Goal: Task Accomplishment & Management: Use online tool/utility

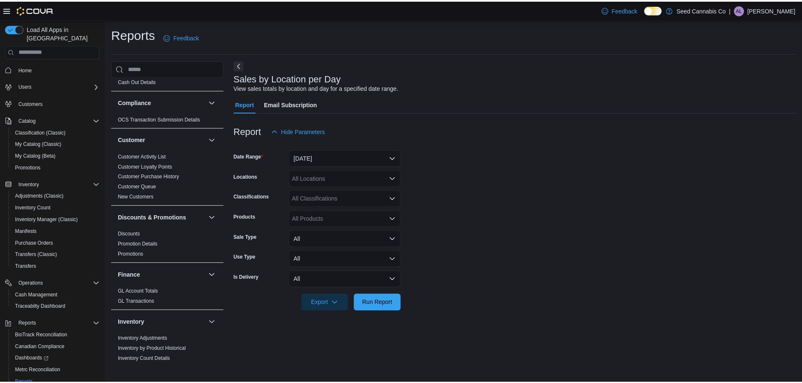
scroll to position [42, 0]
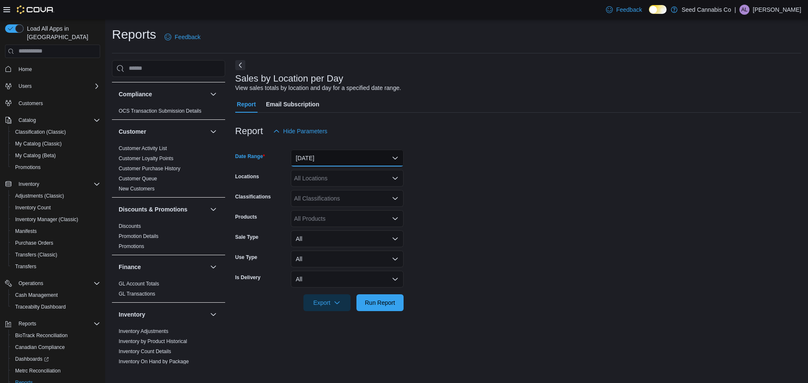
click at [317, 164] on button "[DATE]" at bounding box center [347, 158] width 113 height 17
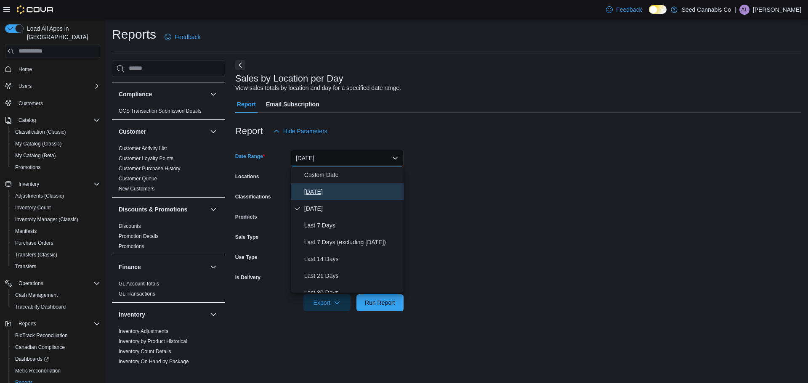
click at [314, 189] on span "[DATE]" at bounding box center [352, 192] width 96 height 10
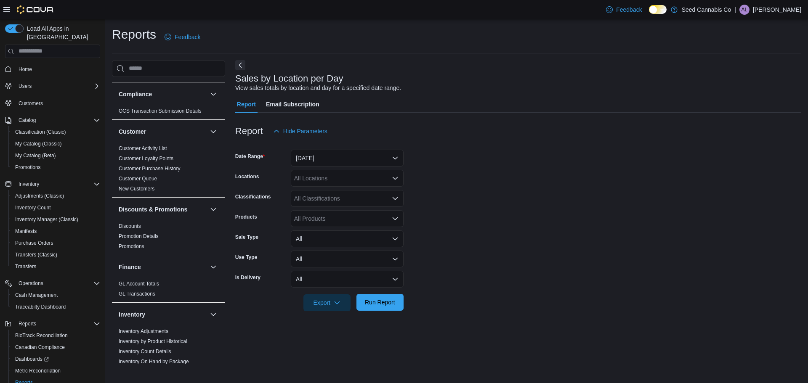
click at [381, 303] on span "Run Report" at bounding box center [380, 302] width 30 height 8
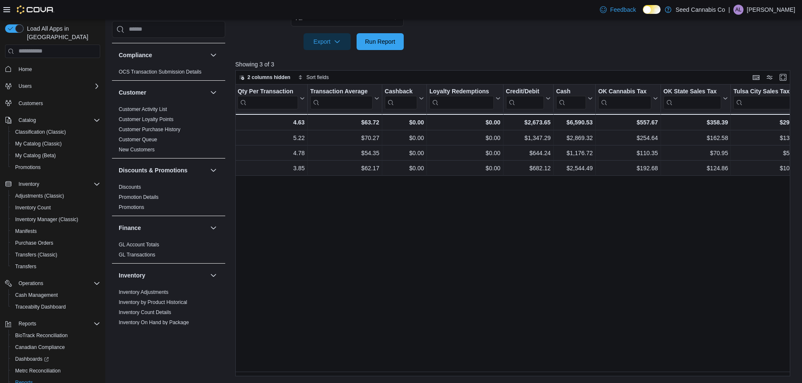
scroll to position [0, 1024]
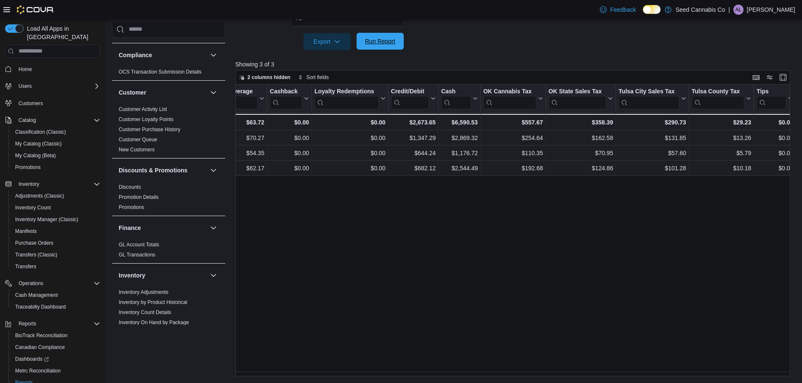
click at [380, 45] on span "Run Report" at bounding box center [380, 41] width 30 height 8
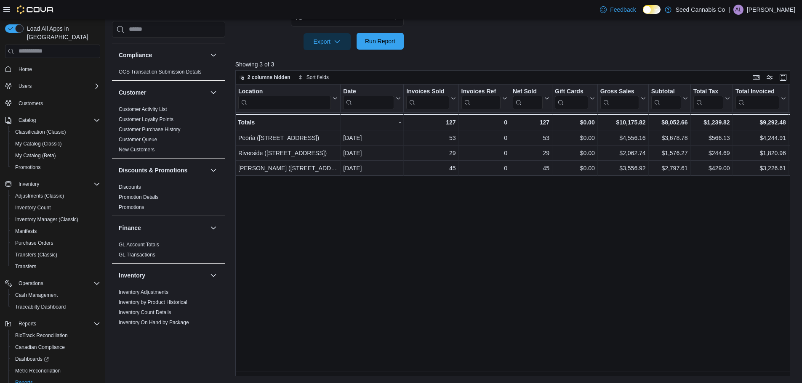
click at [391, 42] on span "Run Report" at bounding box center [380, 41] width 30 height 8
click at [388, 40] on span "Run Report" at bounding box center [380, 41] width 30 height 8
